Goal: Task Accomplishment & Management: Manage account settings

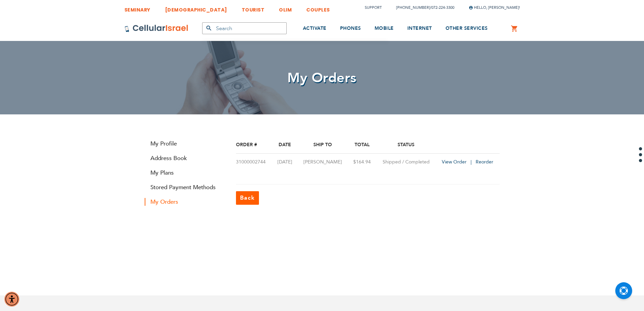
click at [175, 207] on li "My Orders" at bounding box center [185, 201] width 81 height 15
drag, startPoint x: 254, startPoint y: 166, endPoint x: 225, endPoint y: 153, distance: 31.9
click at [248, 163] on td "31000002744" at bounding box center [254, 162] width 36 height 17
click at [149, 187] on link "Stored Payment Methods" at bounding box center [185, 187] width 81 height 8
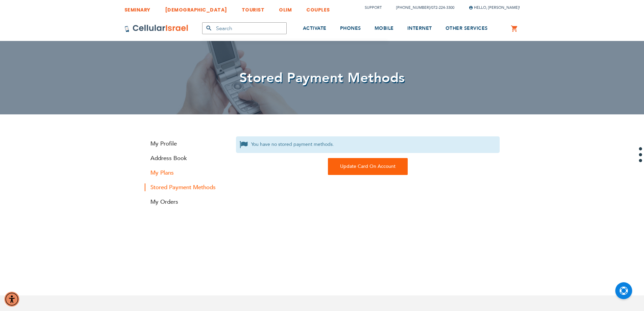
click at [159, 173] on link "My Plans" at bounding box center [185, 173] width 81 height 8
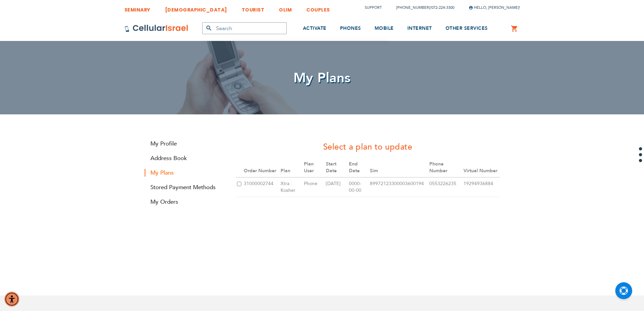
click at [239, 186] on td at bounding box center [239, 187] width 7 height 20
click at [239, 184] on input "checkbox" at bounding box center [239, 184] width 4 height 4
checkbox input "true"
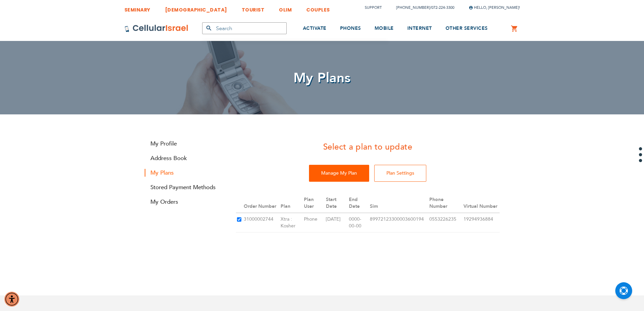
click at [363, 167] on input "Manage My Plan" at bounding box center [339, 173] width 60 height 17
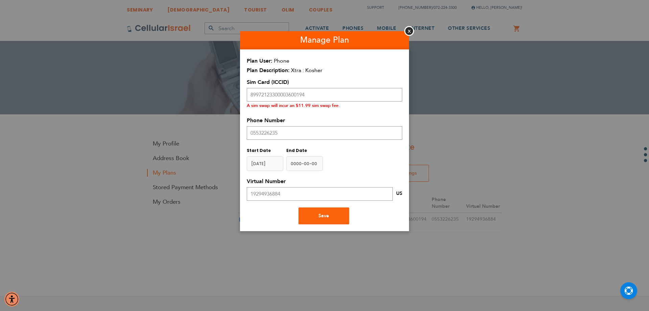
click at [404, 34] on button "Close" at bounding box center [409, 31] width 10 height 10
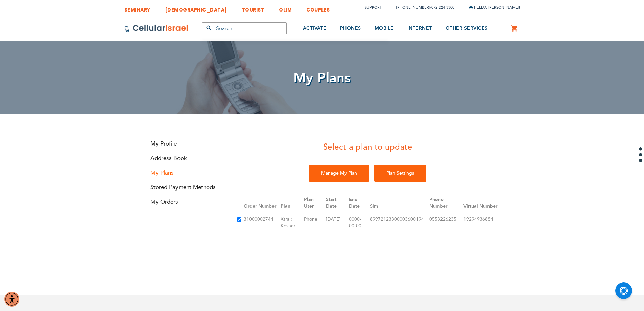
click at [407, 172] on input "Plan Settings" at bounding box center [400, 173] width 52 height 17
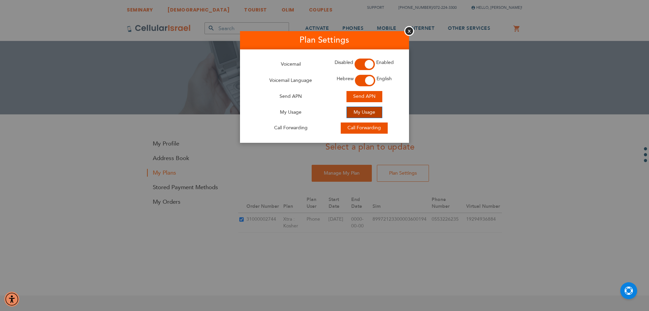
click at [361, 112] on span "My Usage" at bounding box center [365, 112] width 22 height 6
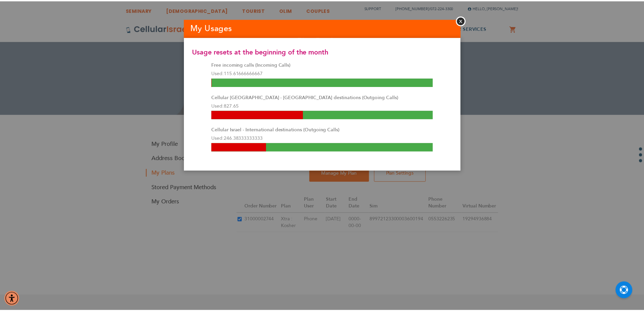
scroll to position [1, 0]
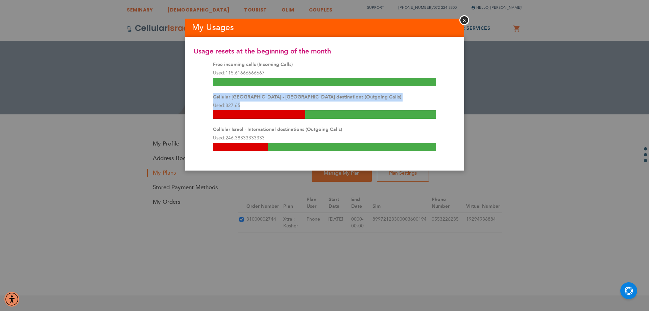
drag, startPoint x: 269, startPoint y: 83, endPoint x: 317, endPoint y: 105, distance: 53.0
click at [317, 105] on div "Free incoming calls (Incoming Calls) Used: 115.61666666667 Cellular Israel - Is…" at bounding box center [324, 111] width 237 height 101
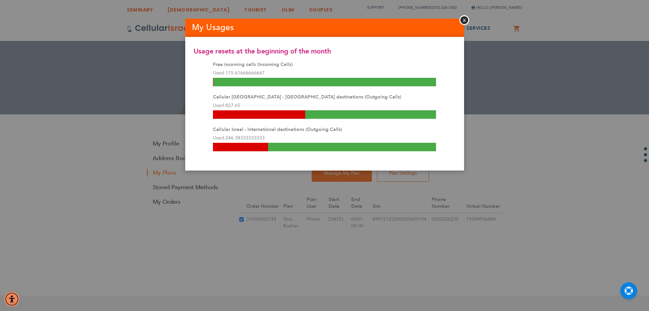
click at [318, 112] on div at bounding box center [324, 114] width 223 height 8
drag, startPoint x: 318, startPoint y: 112, endPoint x: 384, endPoint y: 113, distance: 65.3
click at [384, 113] on div at bounding box center [324, 114] width 223 height 8
click at [465, 23] on button "Close" at bounding box center [465, 20] width 10 height 10
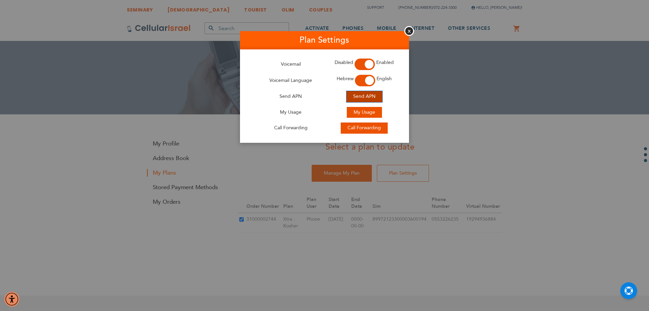
click at [371, 95] on span "Send APN" at bounding box center [364, 96] width 22 height 6
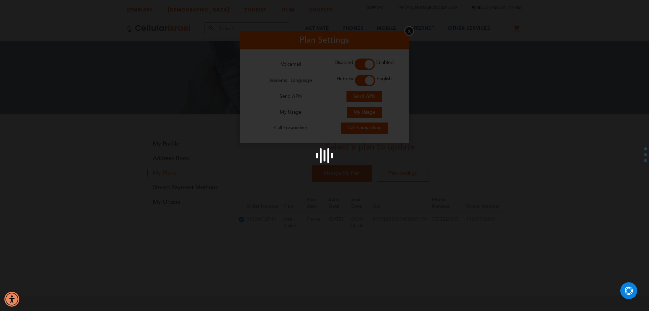
click at [409, 29] on div "Please wait..." at bounding box center [324, 155] width 649 height 311
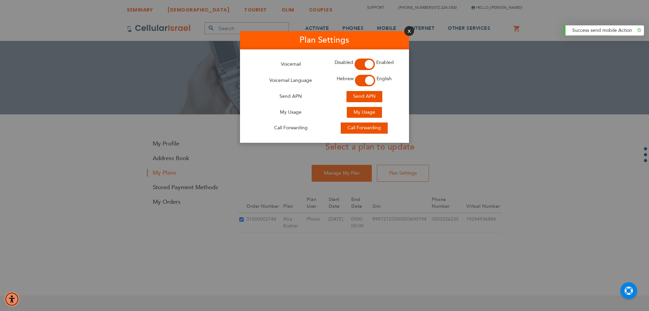
click at [408, 30] on button "Close" at bounding box center [409, 31] width 10 height 10
